Goal: Information Seeking & Learning: Learn about a topic

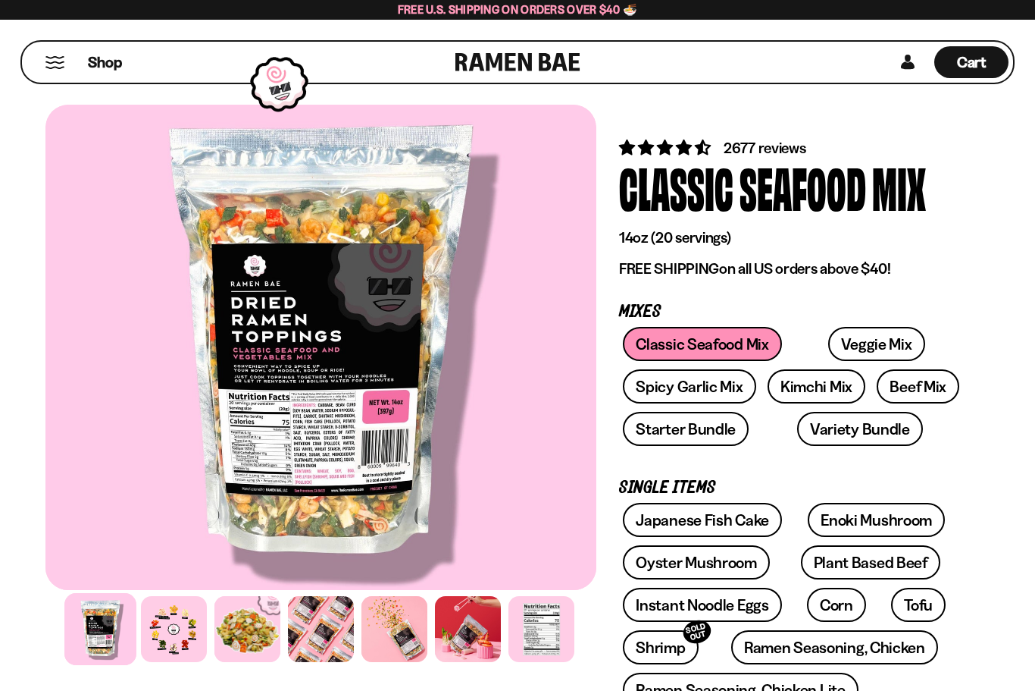
click at [60, 77] on div "Shop" at bounding box center [241, 62] width 429 height 41
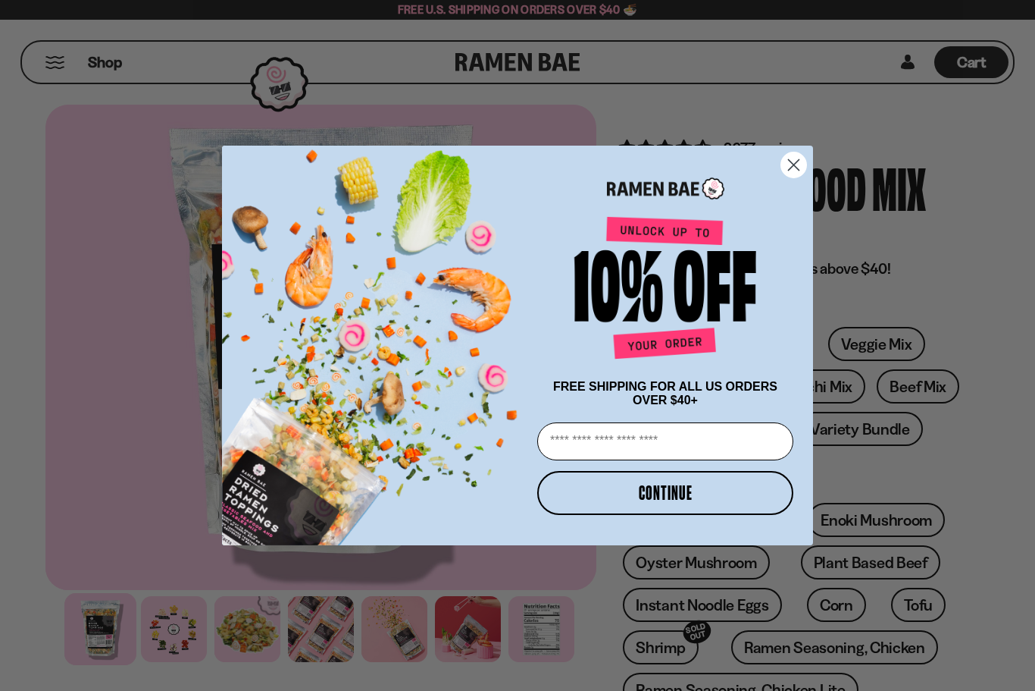
click at [789, 164] on circle "Close dialog" at bounding box center [793, 164] width 25 height 25
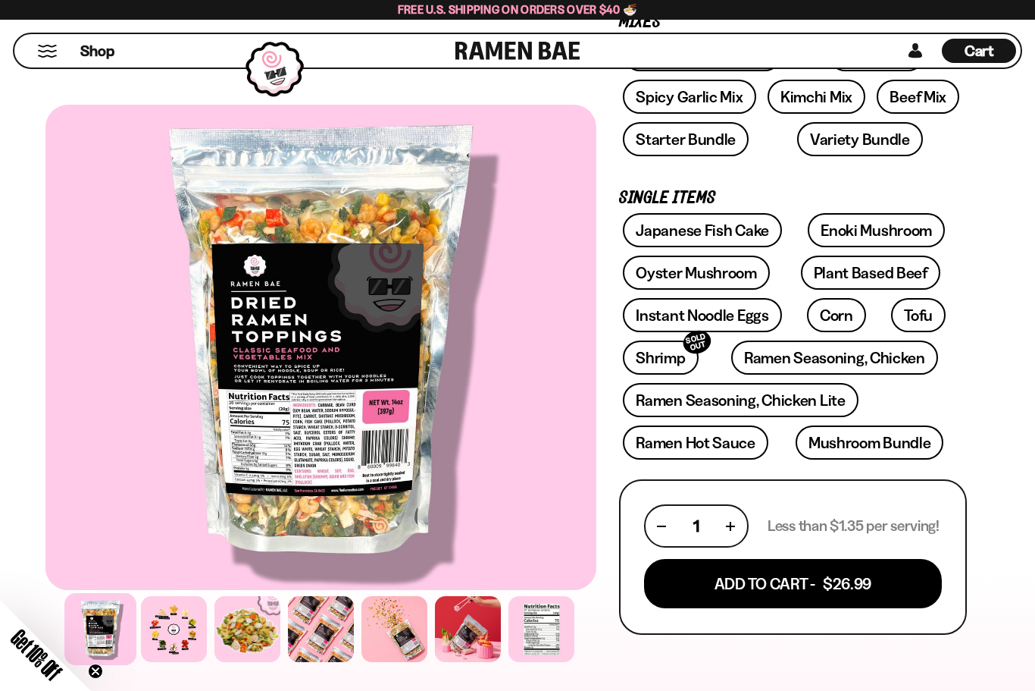
scroll to position [288, 0]
click at [669, 370] on link "Shrimp SOLD OUT" at bounding box center [660, 359] width 75 height 34
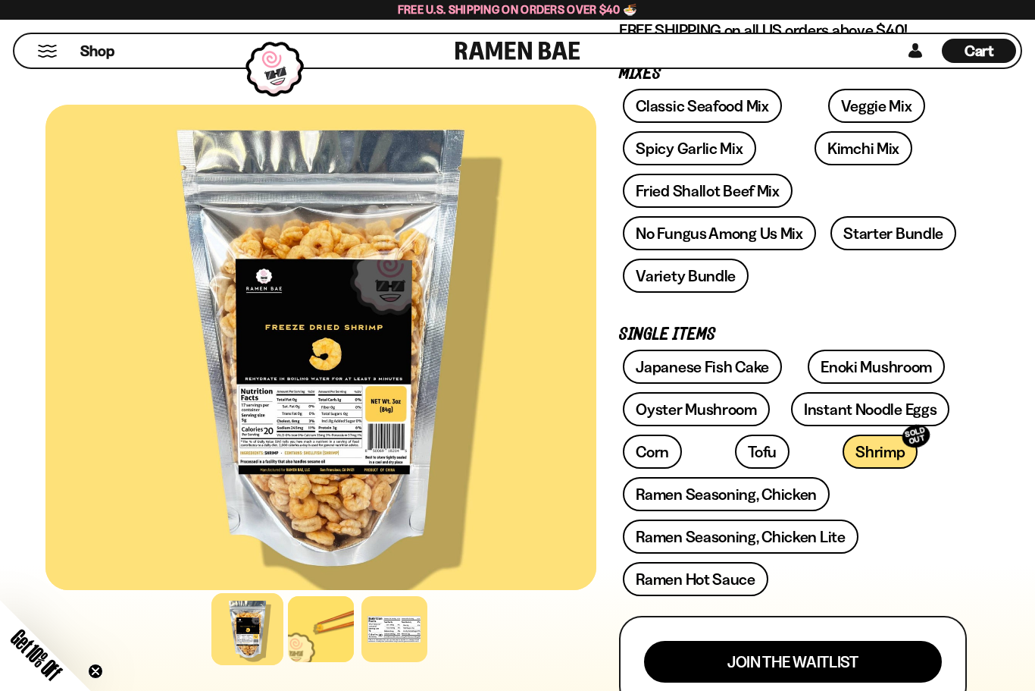
scroll to position [237, 0]
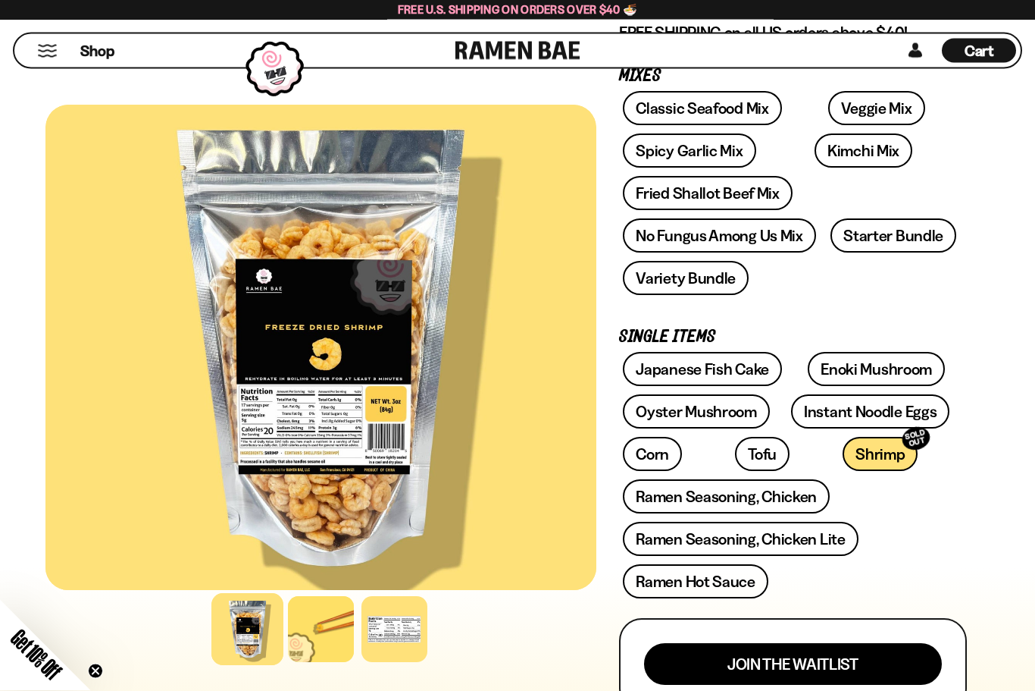
click at [652, 465] on link "Corn" at bounding box center [652, 454] width 59 height 34
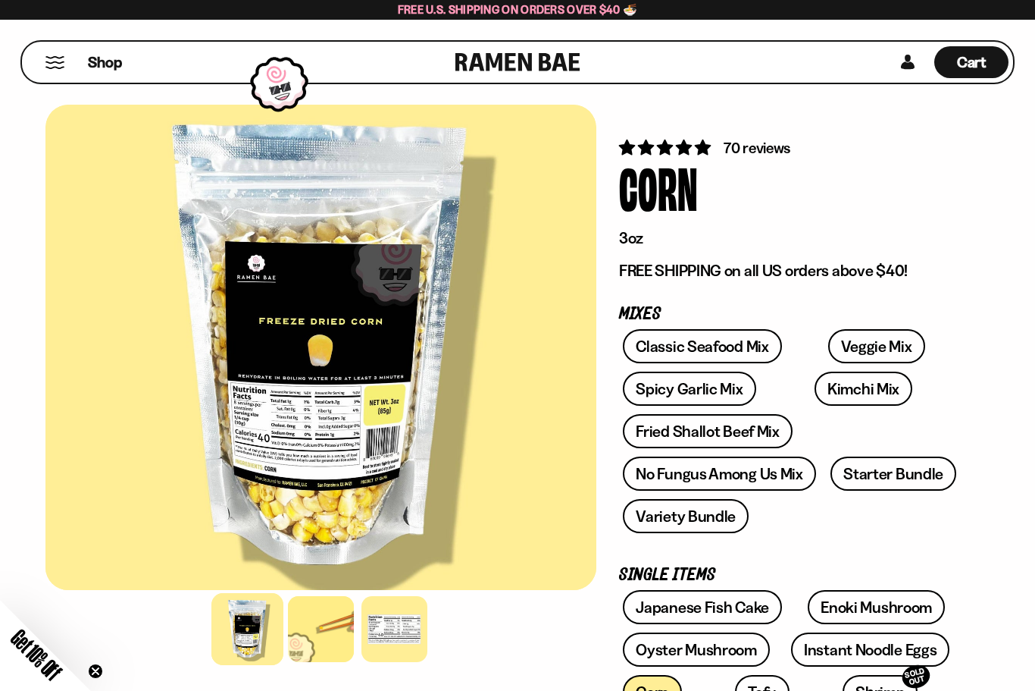
click at [746, 352] on link "Classic Seafood Mix" at bounding box center [702, 346] width 158 height 34
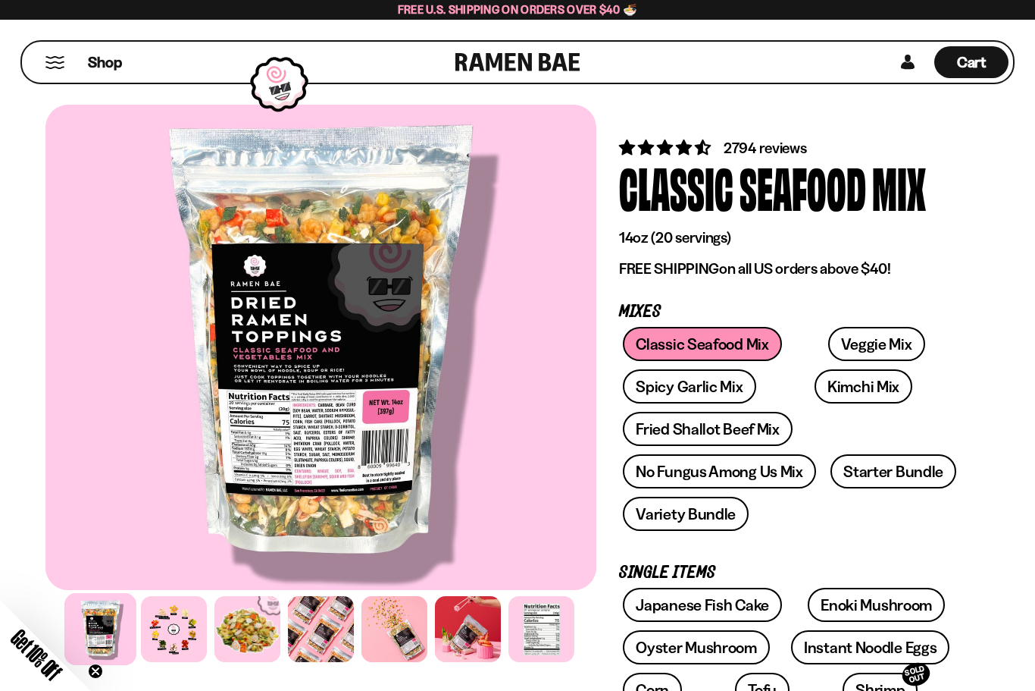
click at [377, 628] on div at bounding box center [395, 629] width 66 height 66
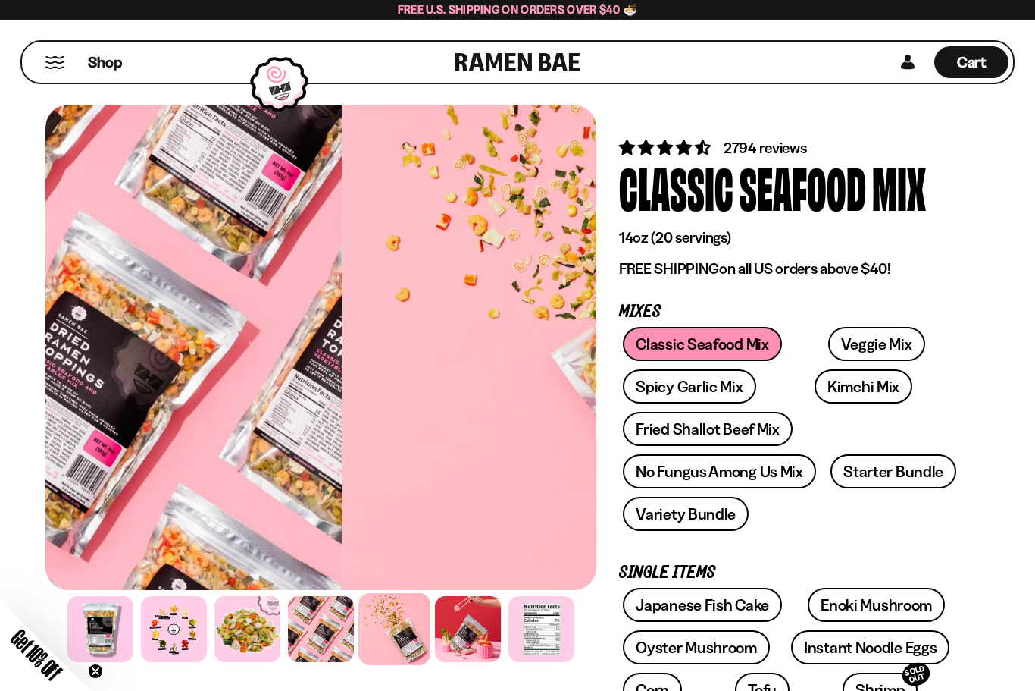
click at [343, 615] on div at bounding box center [321, 629] width 66 height 66
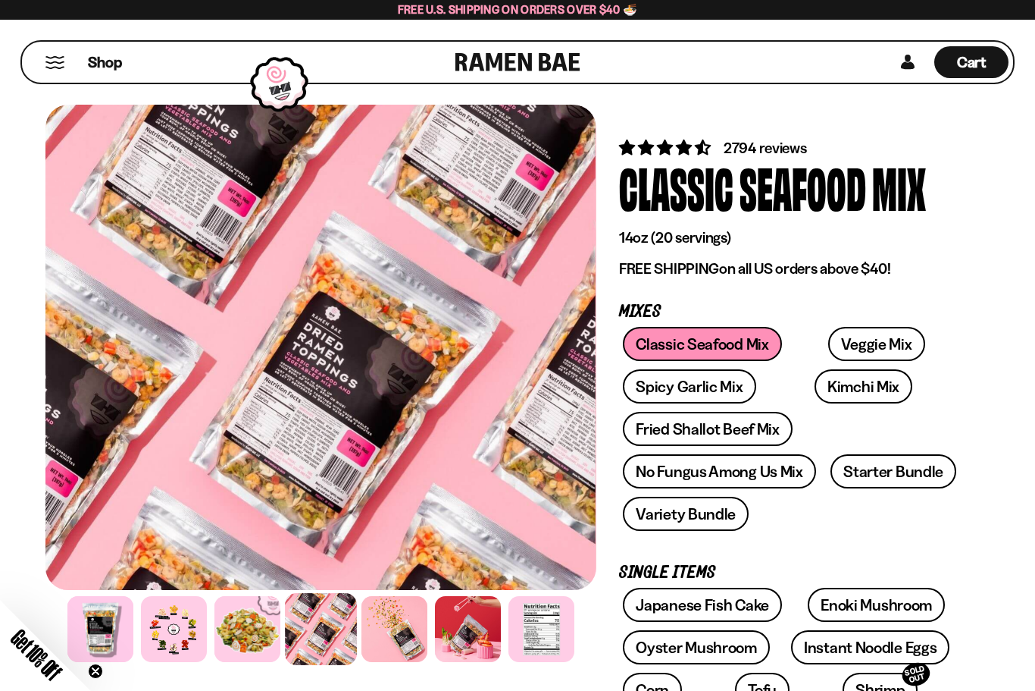
click at [185, 638] on div at bounding box center [174, 629] width 66 height 66
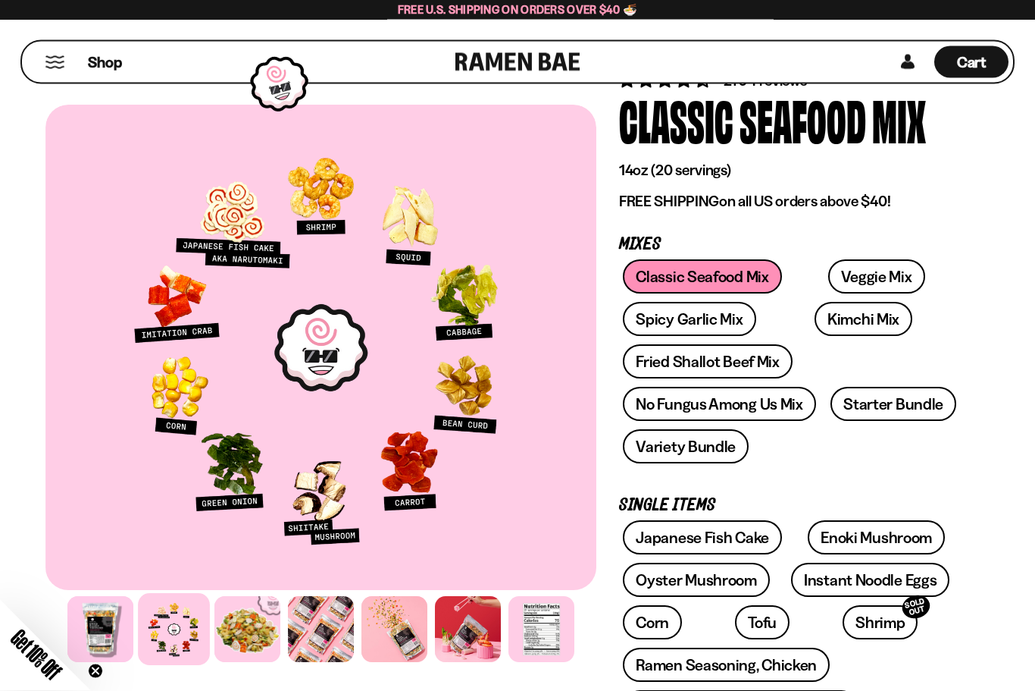
scroll to position [68, 0]
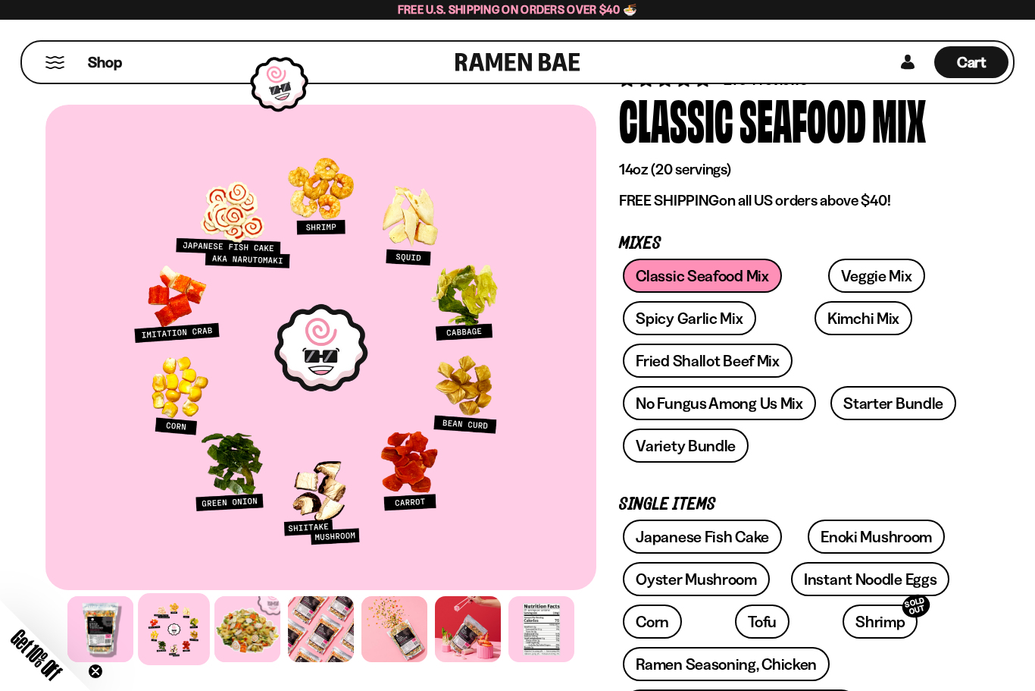
click at [724, 327] on link "Spicy Garlic Mix" at bounding box center [689, 318] width 133 height 34
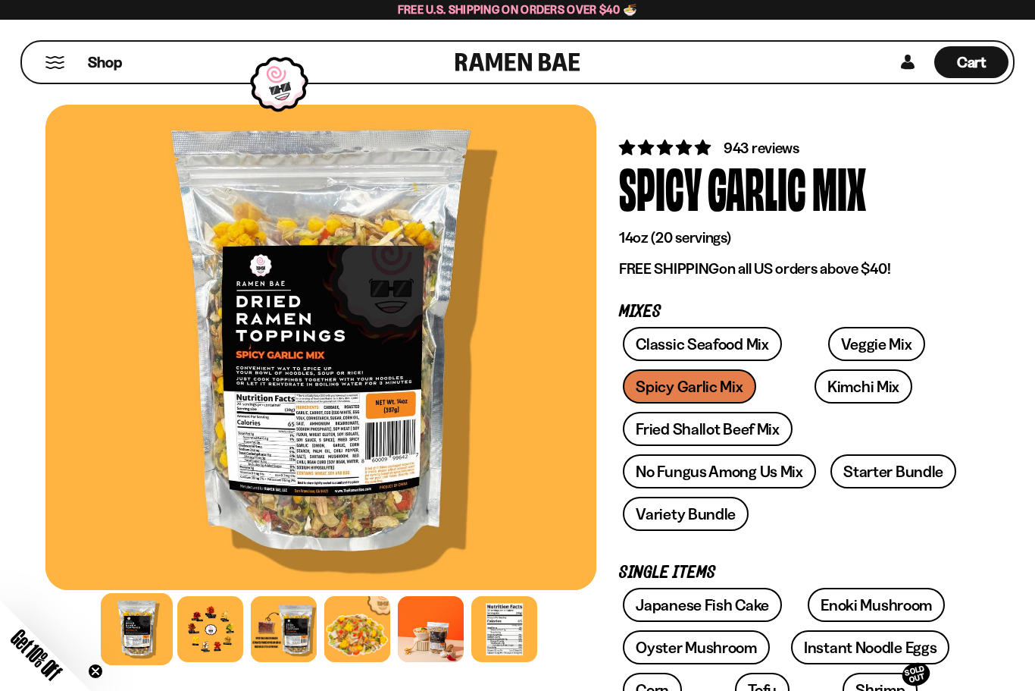
click at [227, 627] on div at bounding box center [210, 629] width 66 height 66
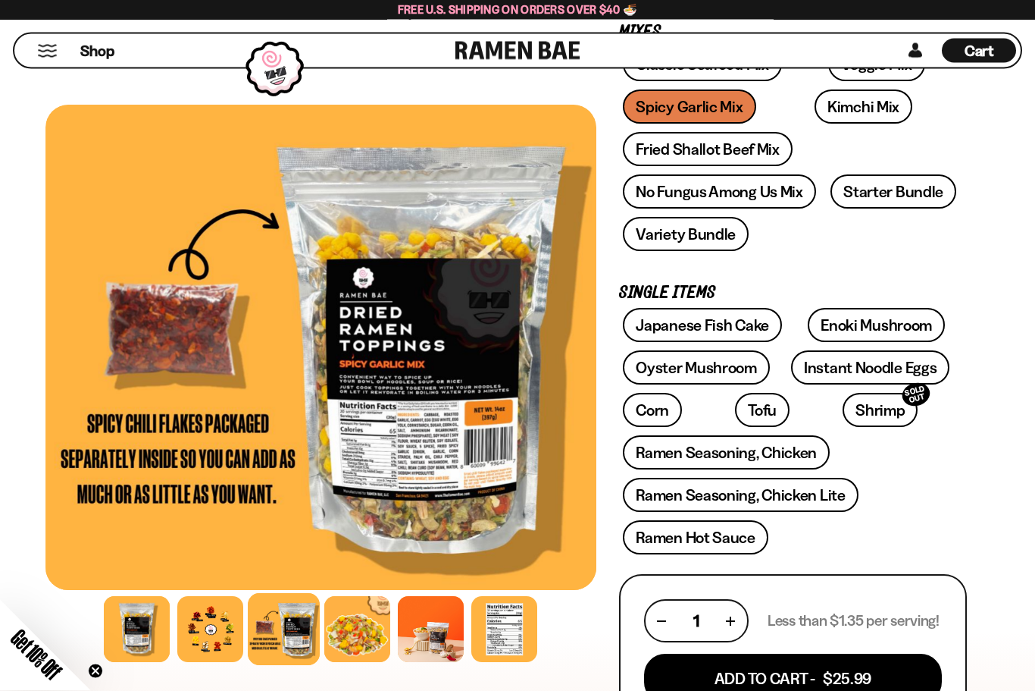
scroll to position [281, 0]
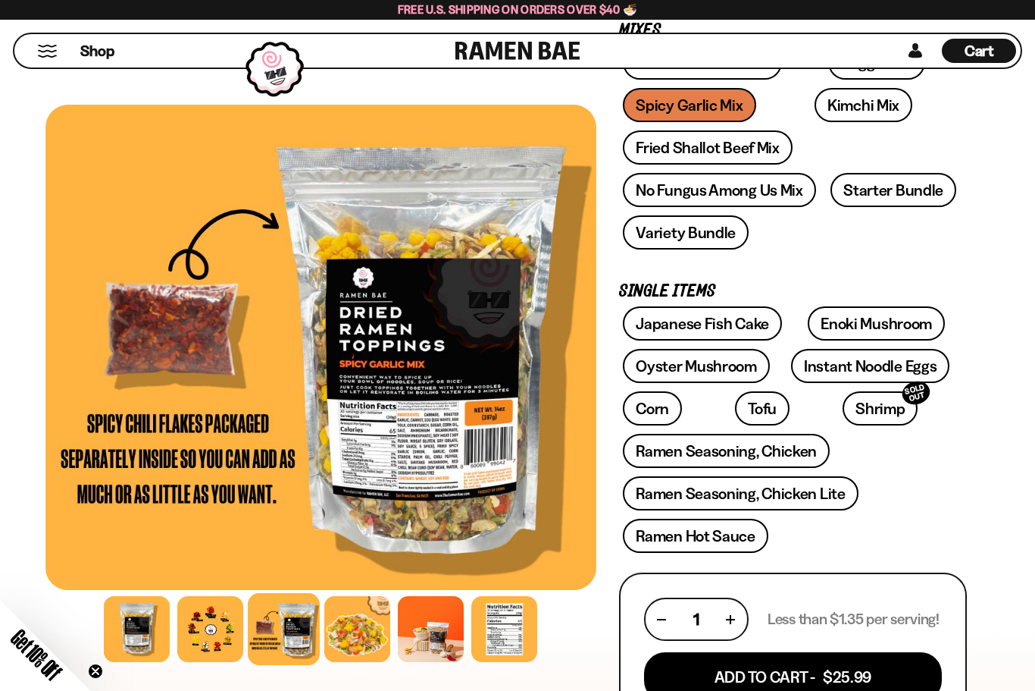
click at [427, 616] on div at bounding box center [431, 629] width 66 height 66
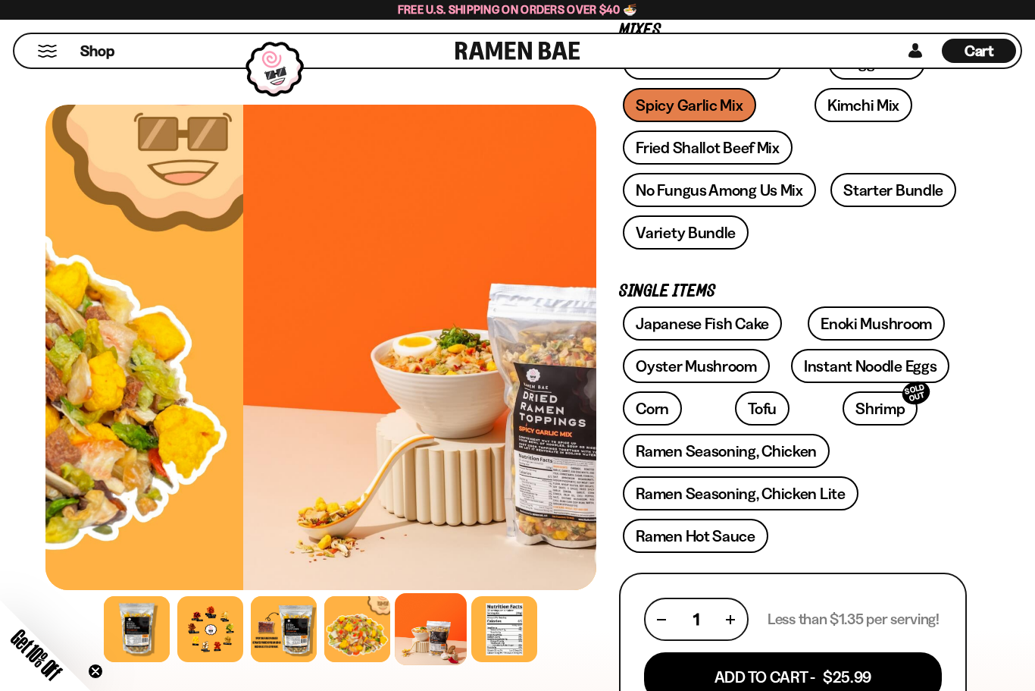
click at [363, 640] on div at bounding box center [357, 629] width 66 height 66
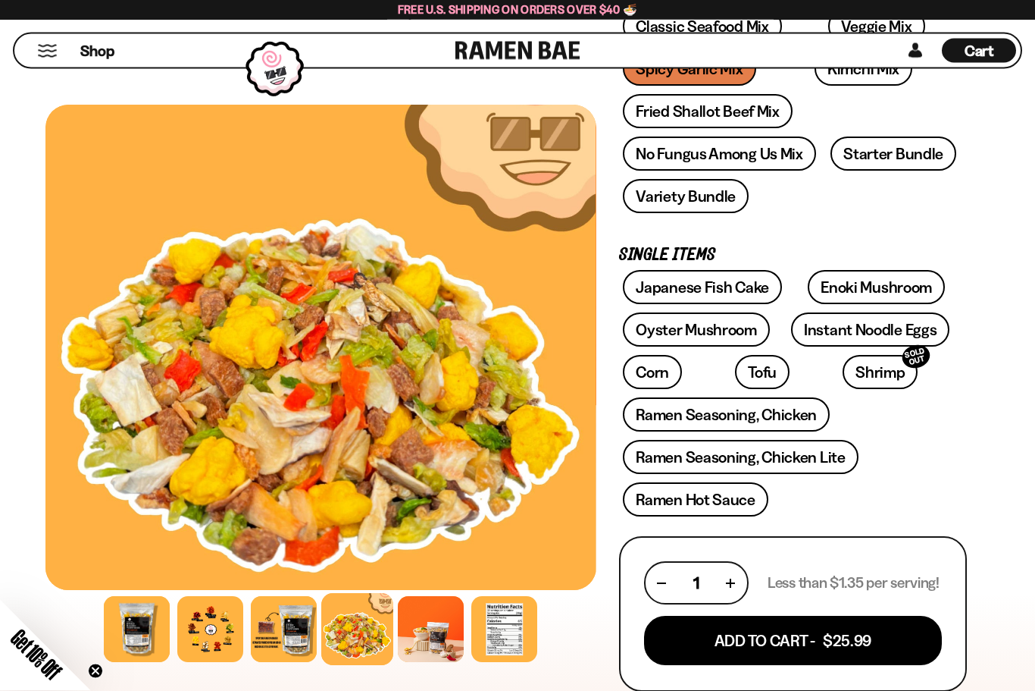
scroll to position [330, 0]
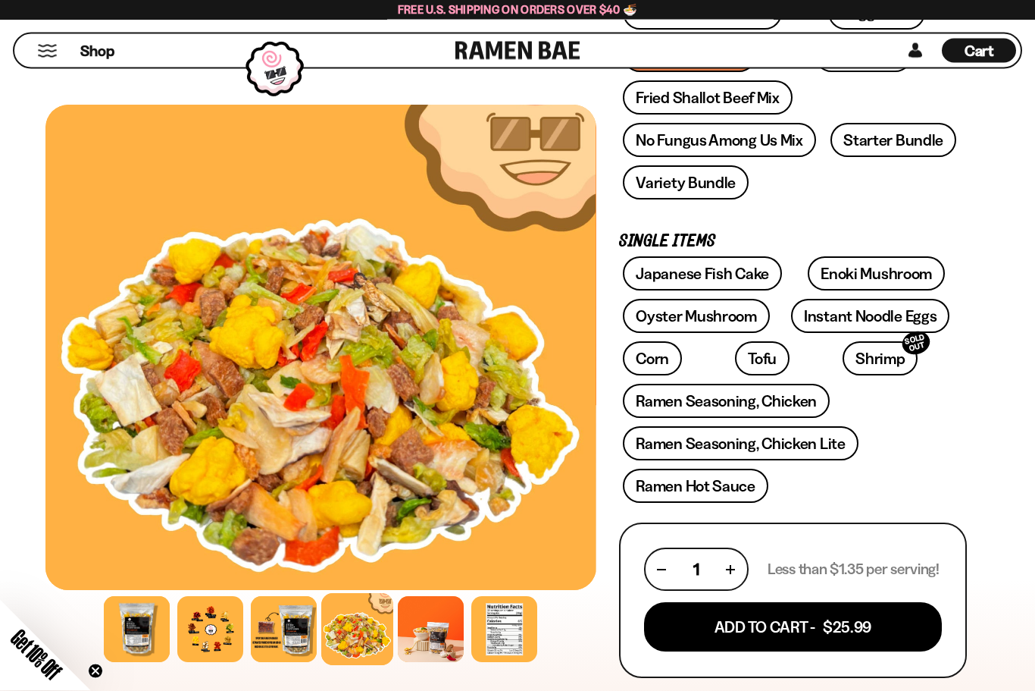
click at [737, 690] on div "943 reviews Spicy Garlic Mix 14oz (20 servings) FREE SHIPPING on all US orders …" at bounding box center [793, 606] width 348 height 1601
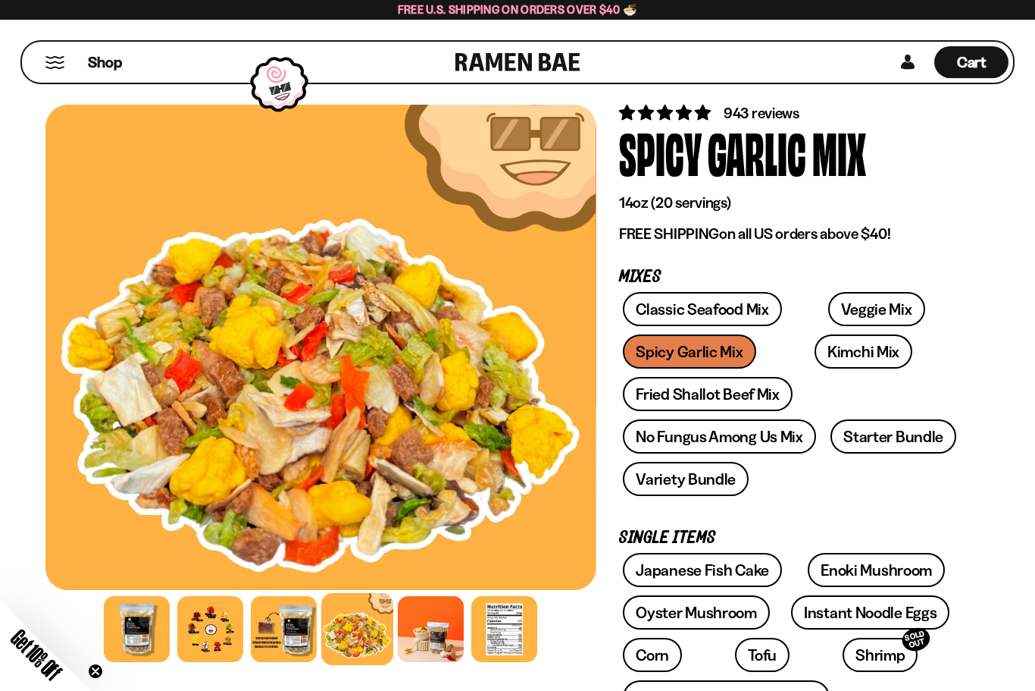
scroll to position [34, 0]
click at [828, 354] on link "Kimchi Mix" at bounding box center [864, 352] width 98 height 34
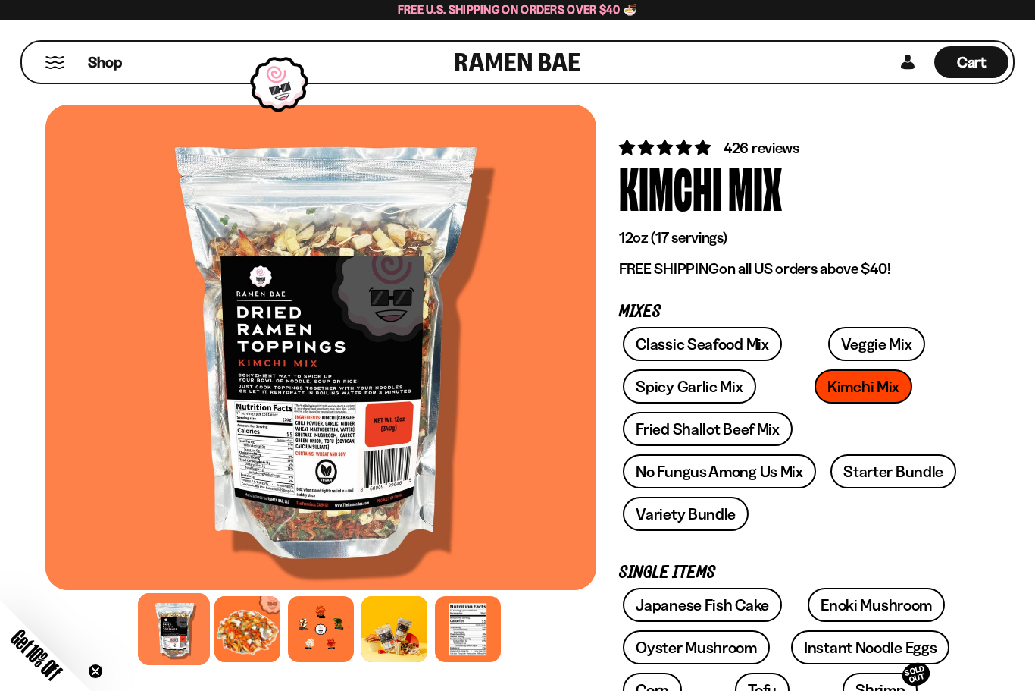
click at [315, 629] on div at bounding box center [321, 629] width 66 height 66
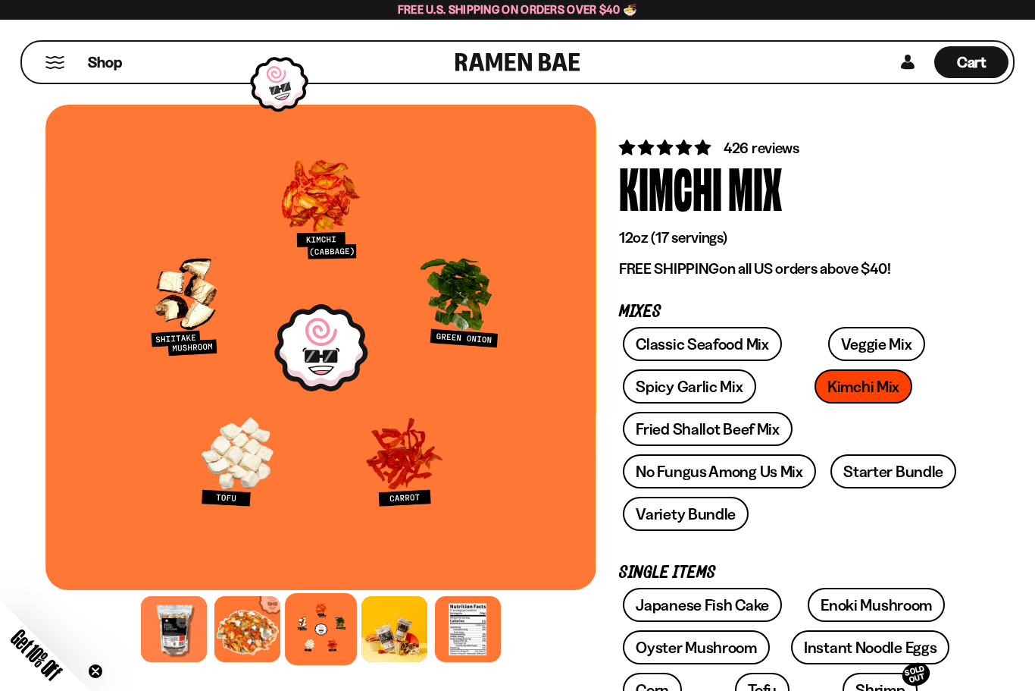
click at [714, 396] on link "Spicy Garlic Mix" at bounding box center [689, 386] width 133 height 34
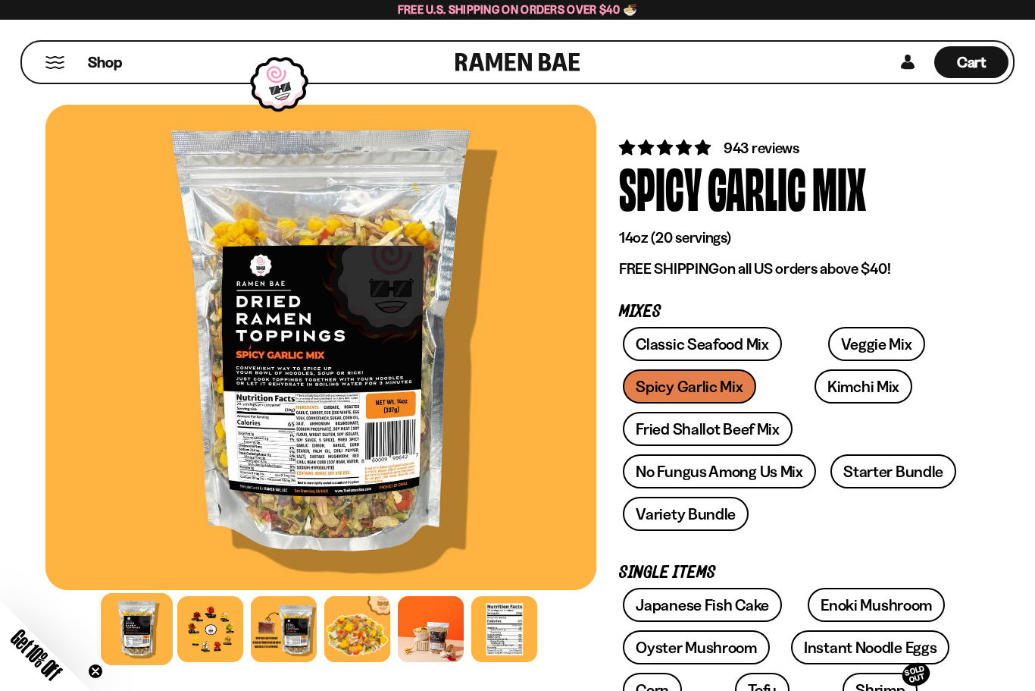
click at [222, 628] on div at bounding box center [210, 629] width 66 height 66
